Goal: Task Accomplishment & Management: Complete application form

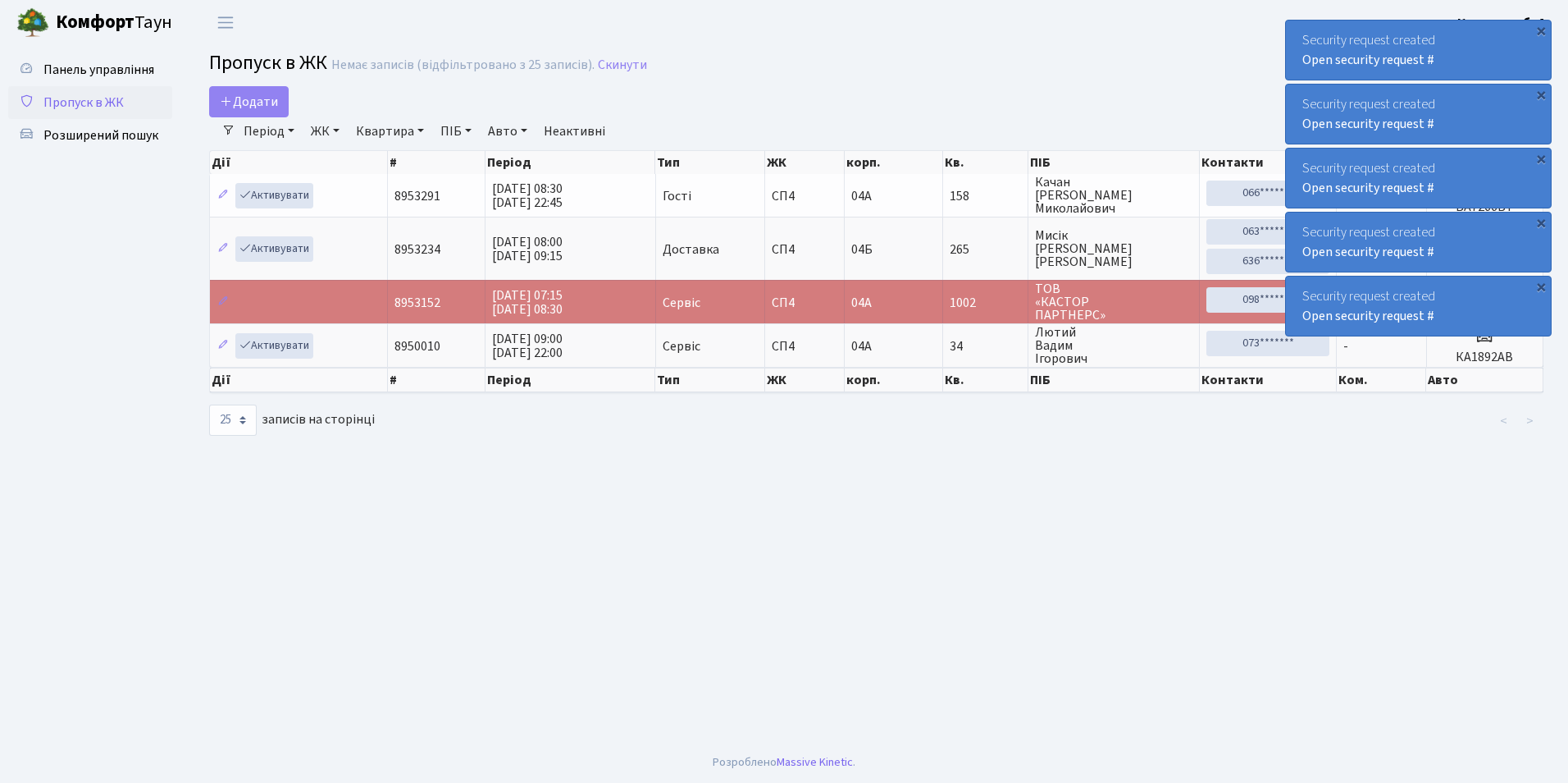
select select "25"
click at [238, 89] on main "Admin Пропуск в ЖК Список Пропуск в ЖК Немає записів (відфільтровано з 25 запис…" at bounding box center [876, 393] width 1384 height 697
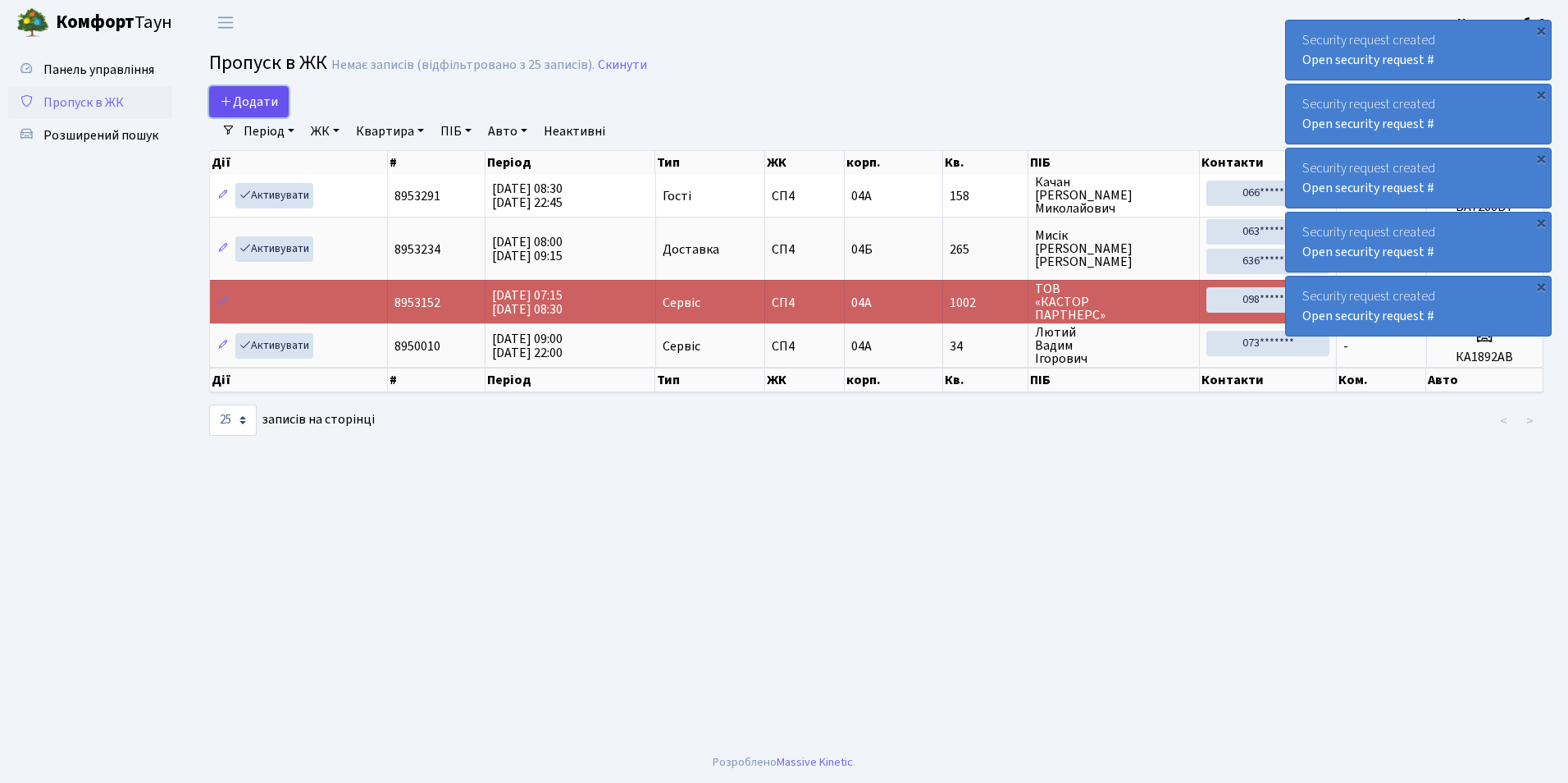
click at [238, 90] on link "Додати" at bounding box center [249, 101] width 80 height 31
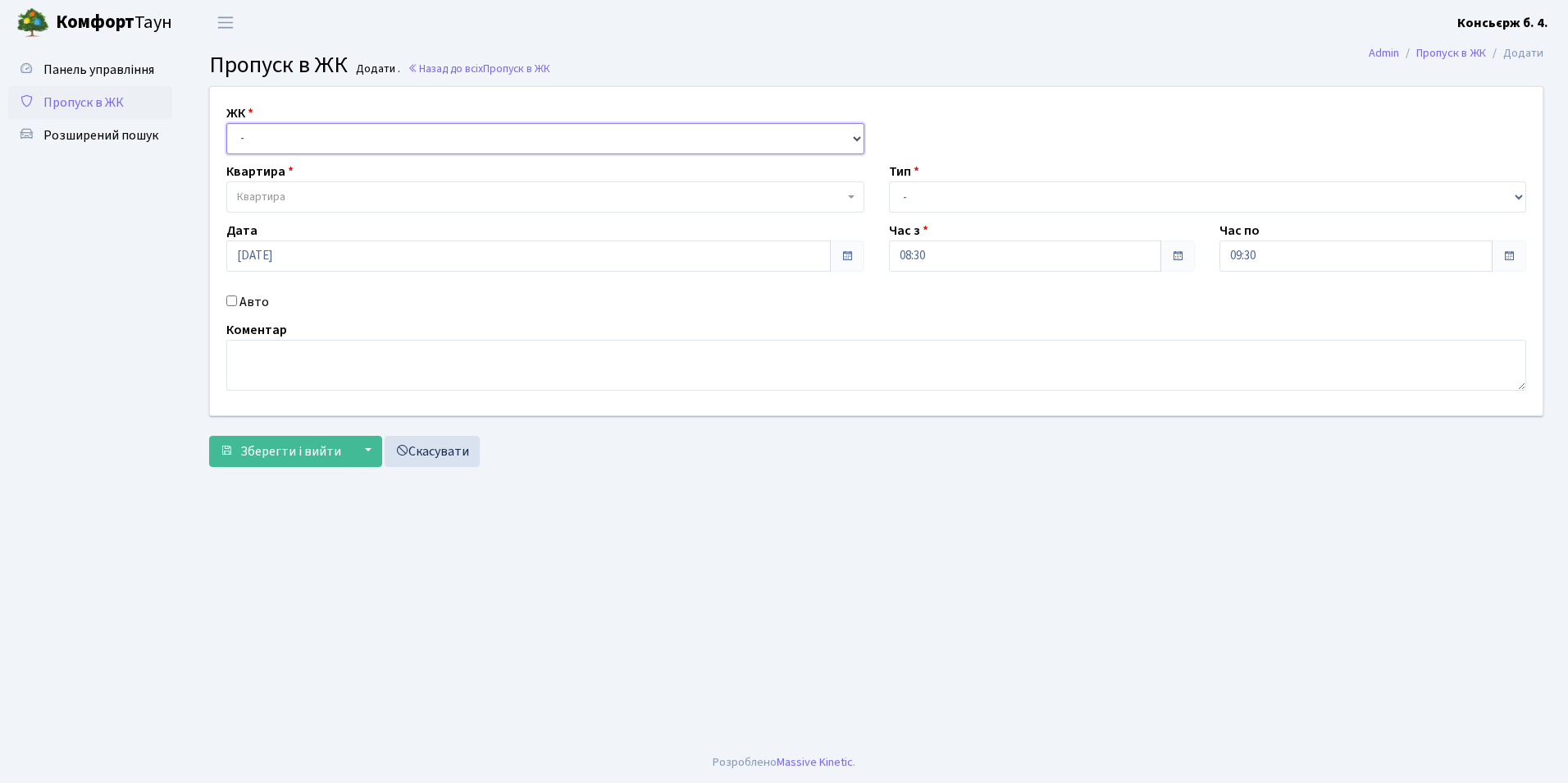
click at [268, 138] on select "- [STREET_ADDRESS]" at bounding box center [545, 138] width 638 height 31
select select "325"
click at [226, 123] on select "- [STREET_ADDRESS]" at bounding box center [545, 138] width 638 height 31
select select
click at [257, 194] on span "Квартира" at bounding box center [261, 196] width 49 height 16
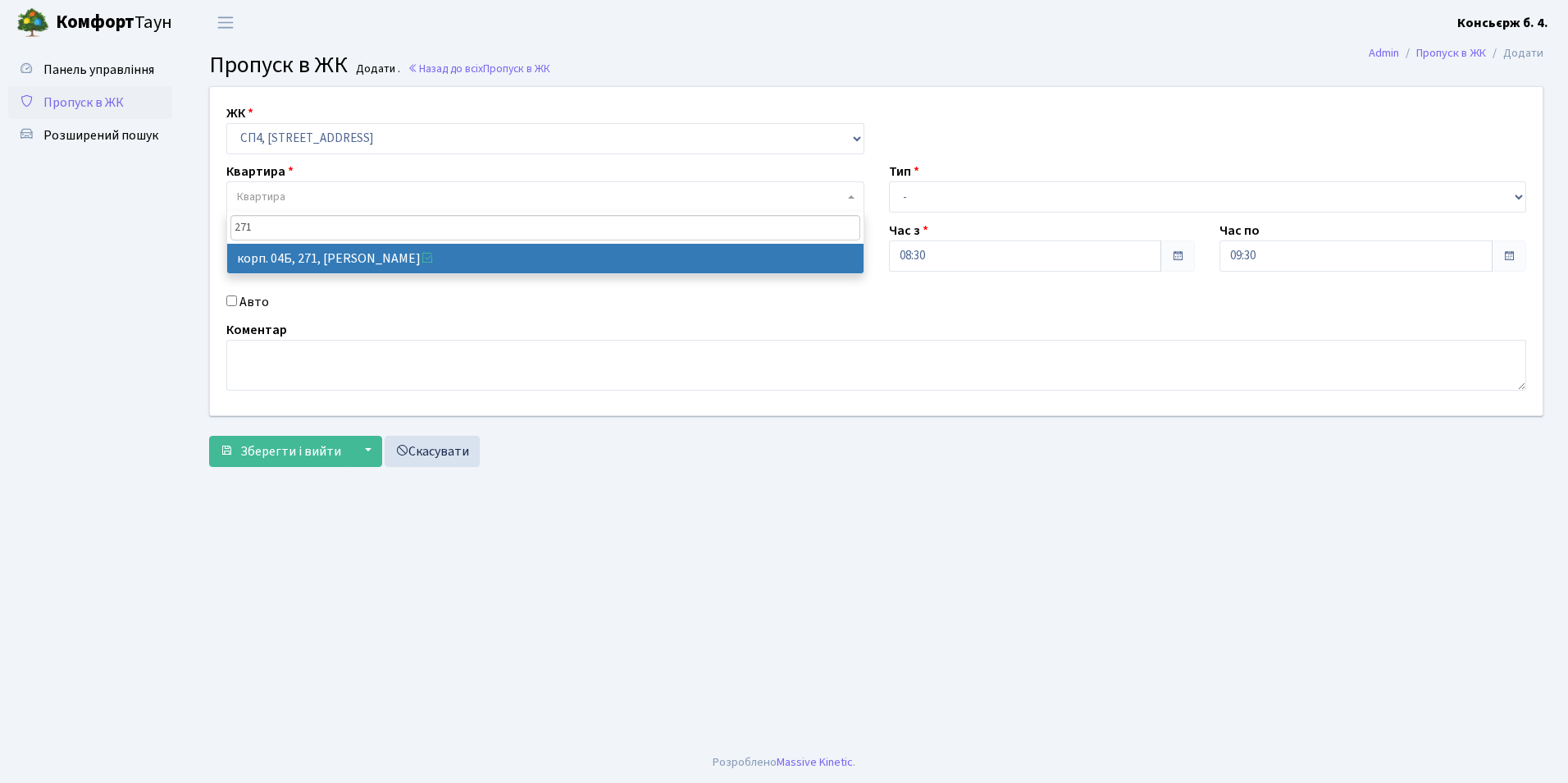
type input "271"
select select "21299"
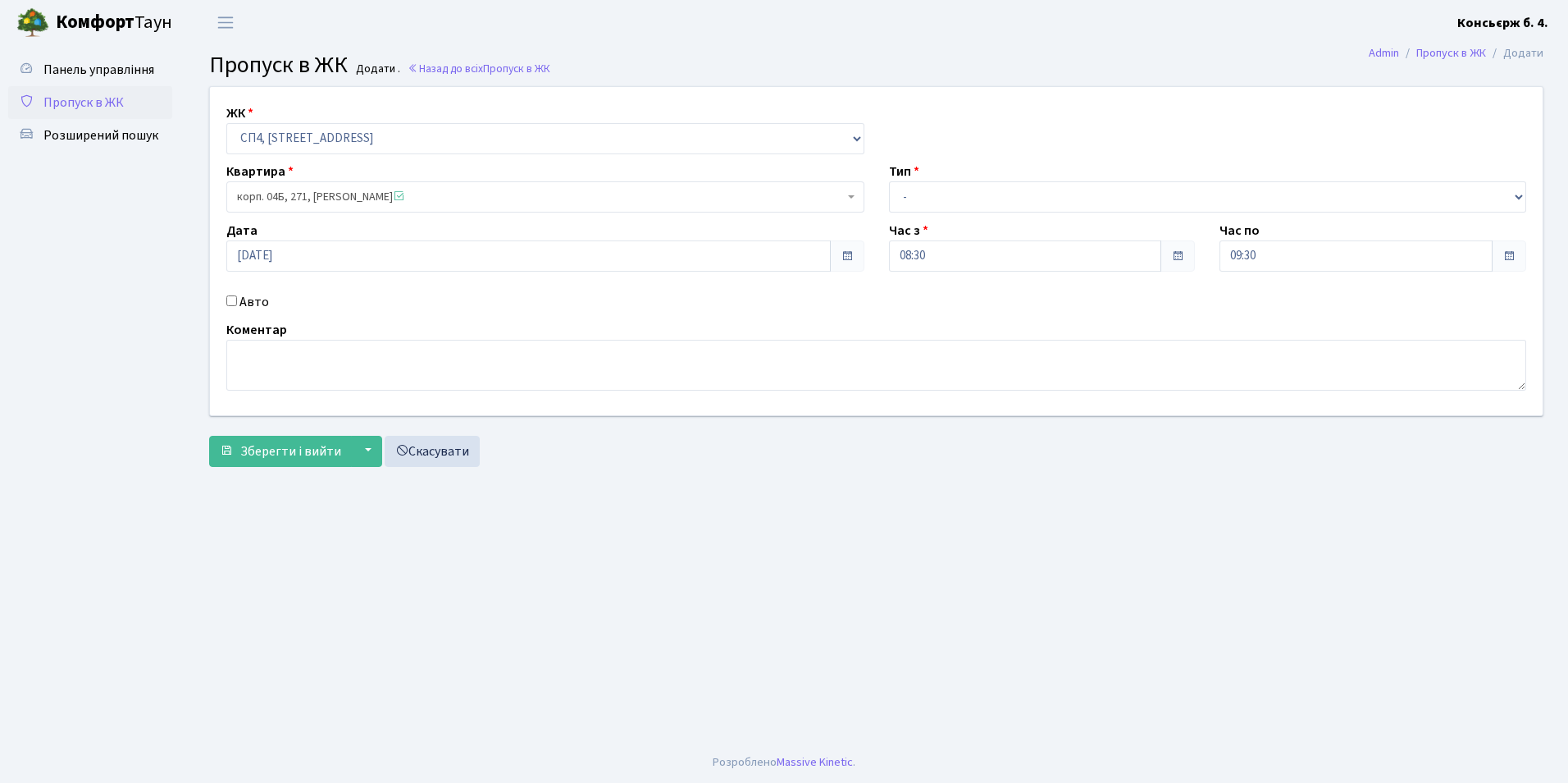
click at [229, 308] on div "Авто" at bounding box center [545, 302] width 663 height 20
click at [230, 303] on input "Авто" at bounding box center [231, 300] width 11 height 11
checkbox input "true"
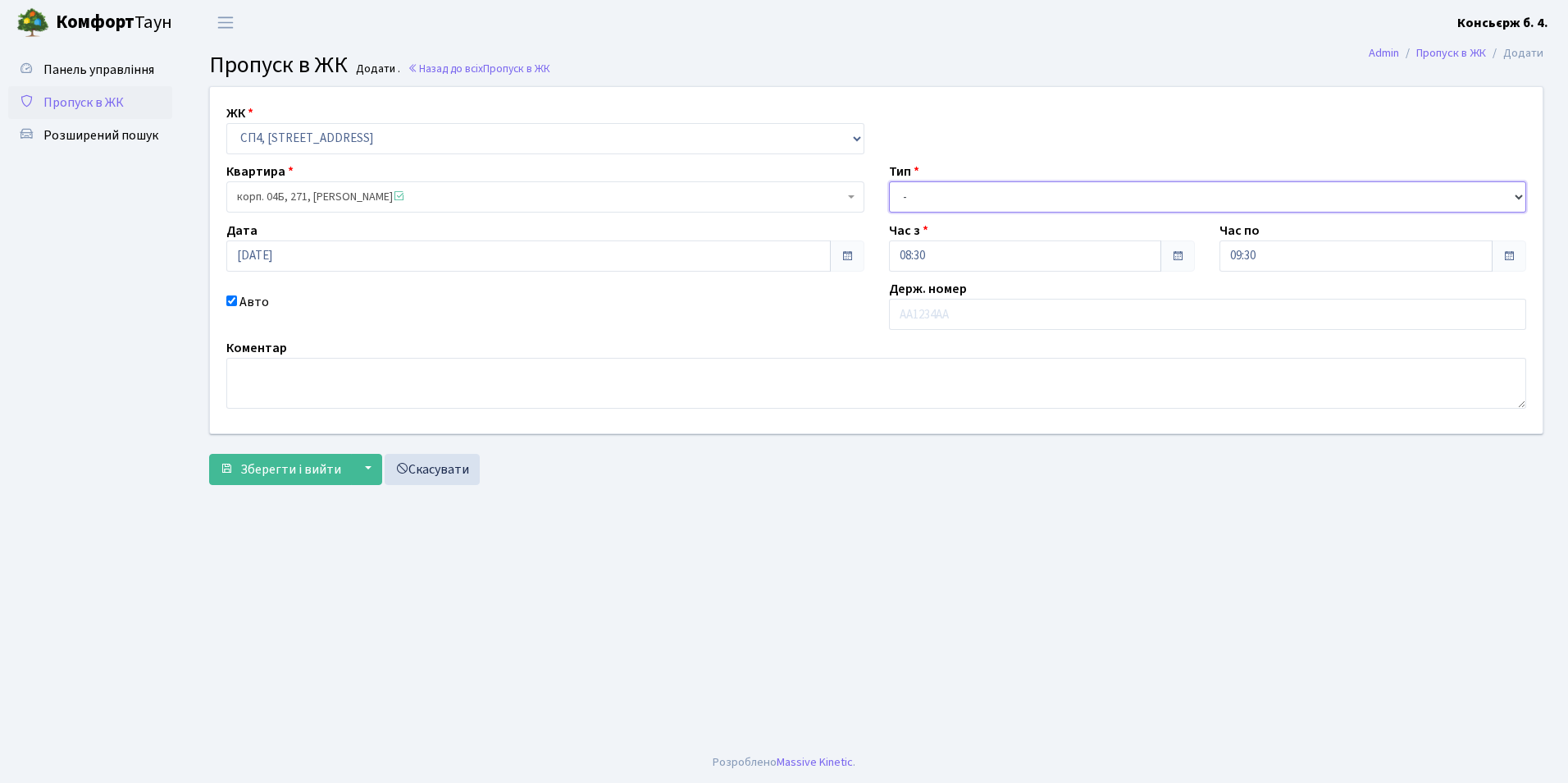
click at [1048, 200] on select "- Доставка Таксі Гості Сервіс" at bounding box center [1208, 196] width 638 height 31
click at [889, 182] on select "- Доставка Таксі Гості Сервіс" at bounding box center [1208, 196] width 638 height 31
click at [991, 202] on select "- Доставка Таксі Гості Сервіс" at bounding box center [1208, 196] width 638 height 31
select select "1"
click at [889, 182] on select "- Доставка Таксі Гості Сервіс" at bounding box center [1208, 196] width 638 height 31
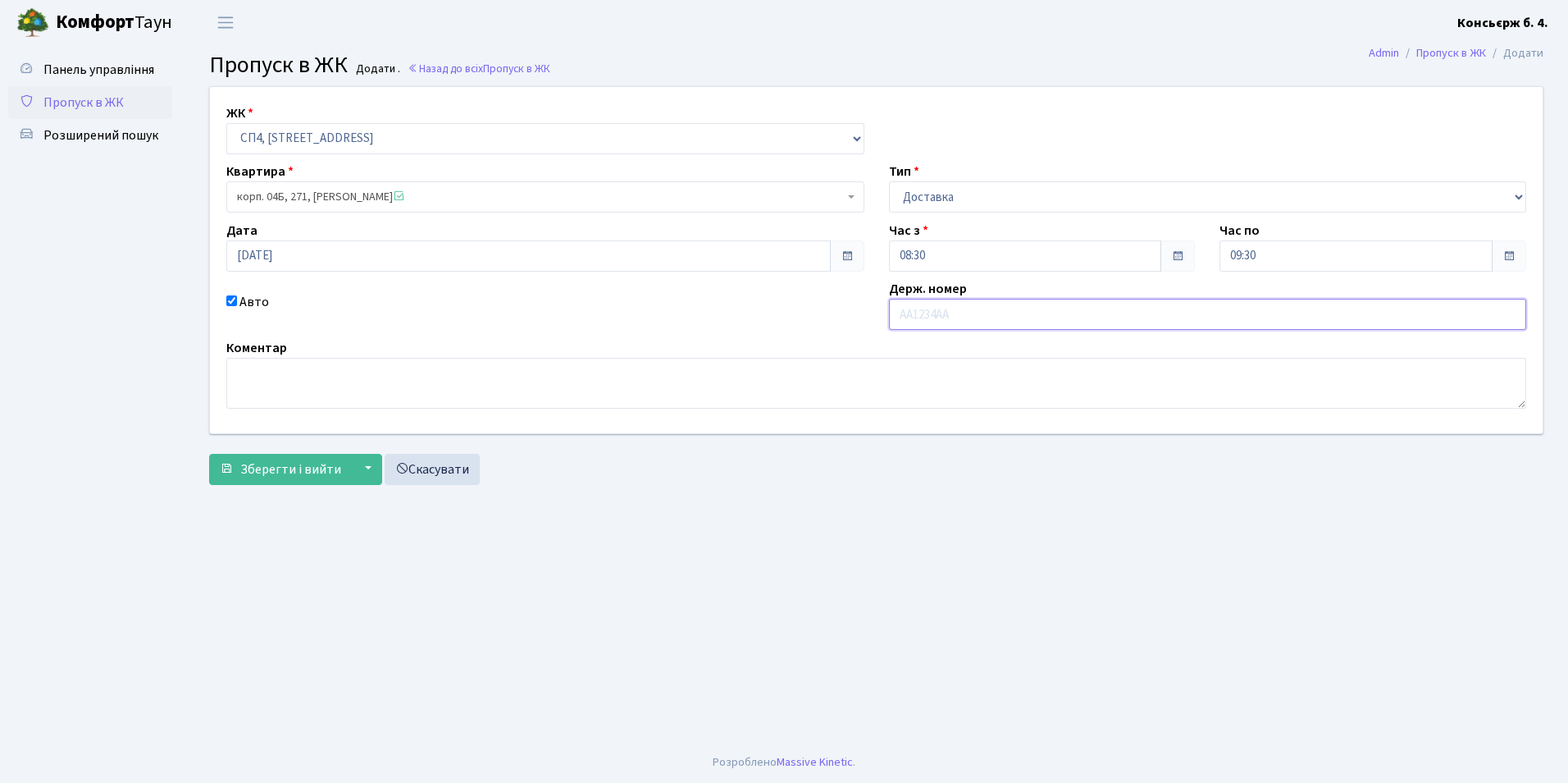
click at [939, 310] on input "text" at bounding box center [1208, 314] width 638 height 31
type input "[PERSON_NAME]"
type input "АА8265ОН"
click at [275, 452] on form "ЖК - [STREET_ADDRESS] Квартира корп. 04Б, 271, [PERSON_NAME] <span class='la la…" at bounding box center [876, 285] width 1335 height 399
click at [274, 467] on span "Зберегти і вийти" at bounding box center [290, 470] width 101 height 18
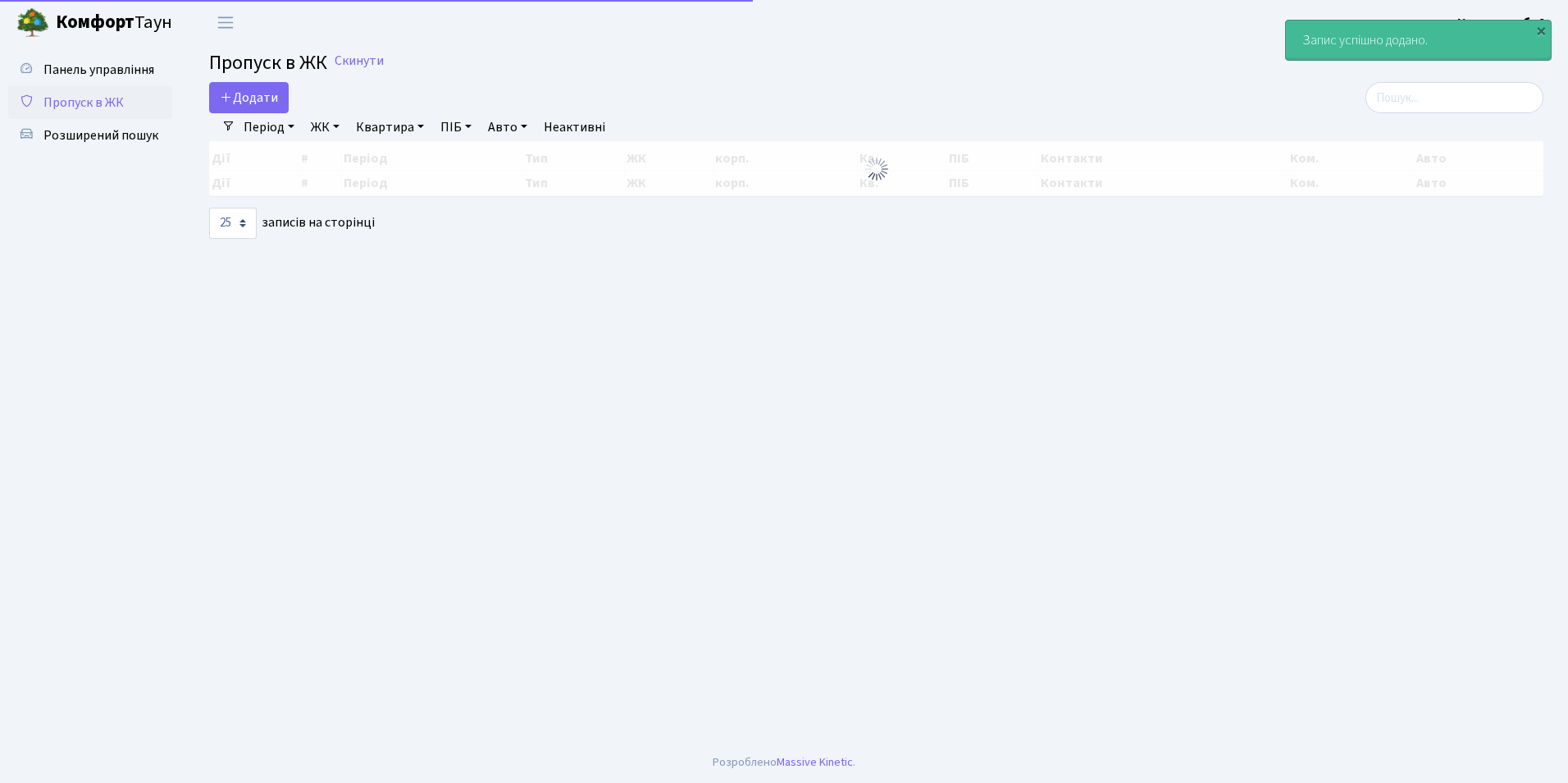
select select "25"
